Goal: Task Accomplishment & Management: Manage account settings

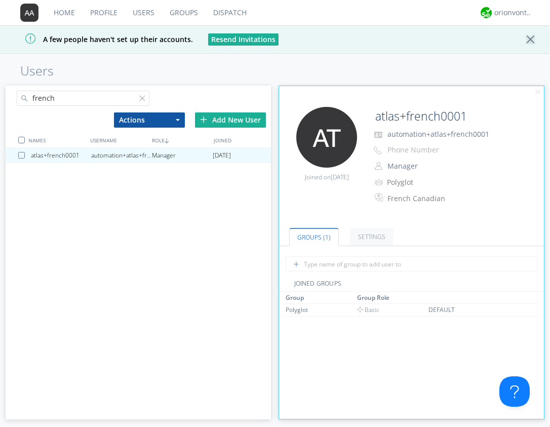
click at [323, 58] on div "Home Profile Users Groups Dispatch orionvontas+atlas+automation+org2 A few peop…" at bounding box center [275, 213] width 550 height 427
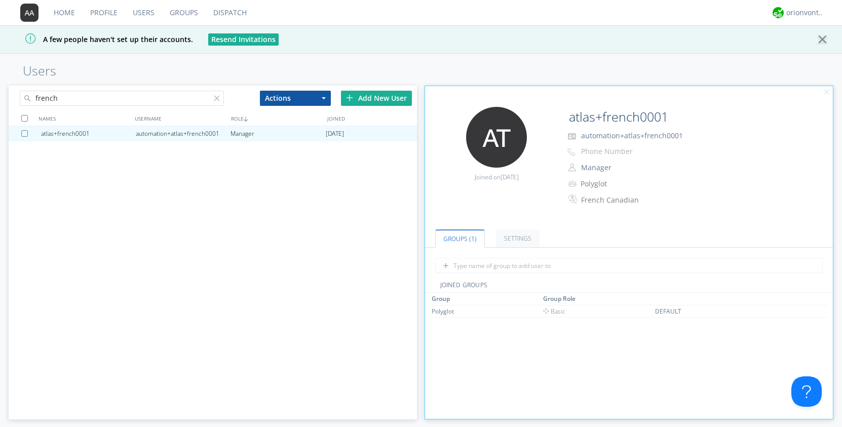
click at [65, 8] on link "Home" at bounding box center [64, 12] width 36 height 25
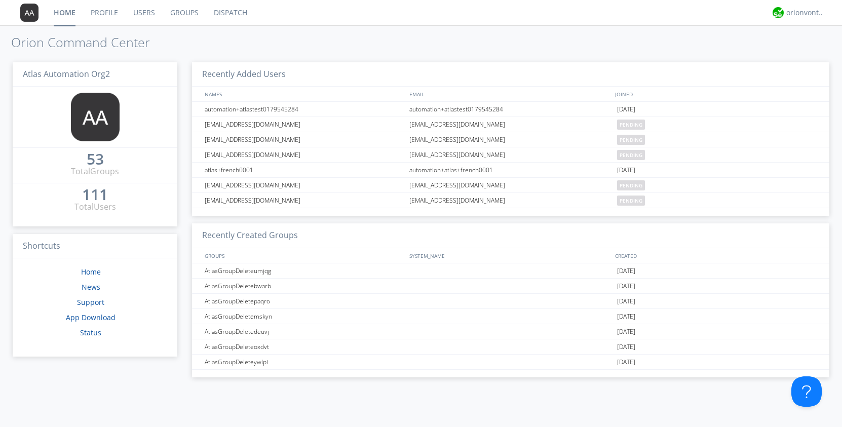
click at [216, 10] on link "Dispatch" at bounding box center [230, 12] width 49 height 25
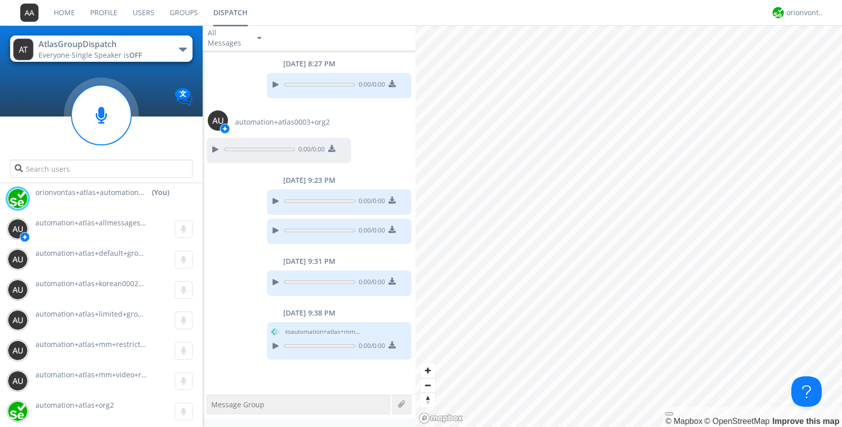
click at [139, 13] on link "Users" at bounding box center [143, 12] width 37 height 25
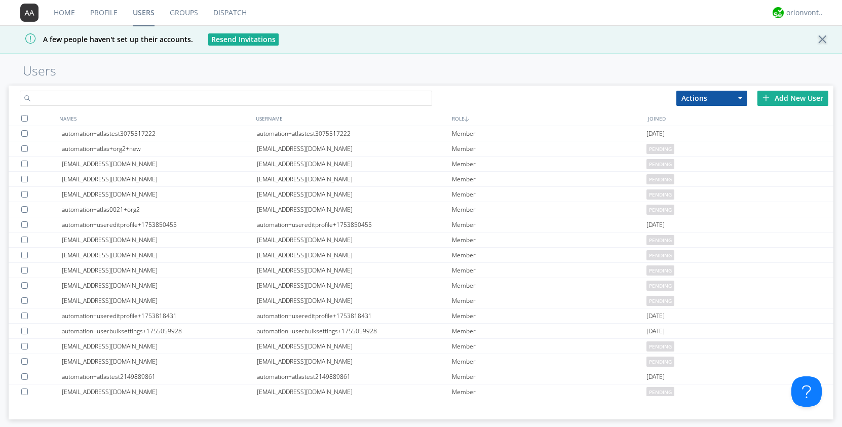
click at [146, 101] on input "text" at bounding box center [226, 98] width 412 height 15
type input "spanish"
click at [234, 11] on link "Dispatch" at bounding box center [230, 12] width 49 height 25
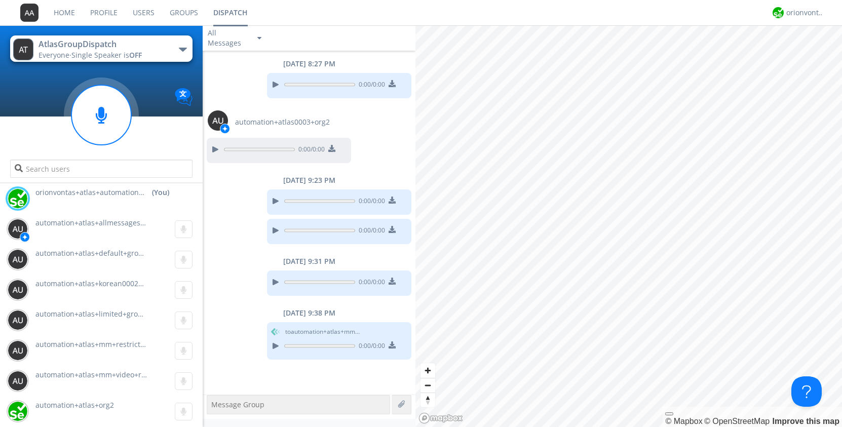
click at [177, 46] on button "AtlasGroupDispatch Everyone · Single Speaker is OFF" at bounding box center [101, 48] width 182 height 26
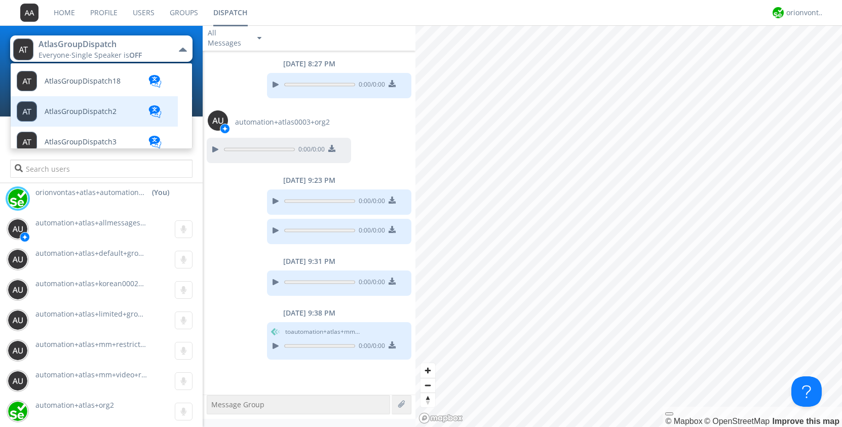
scroll to position [243, 0]
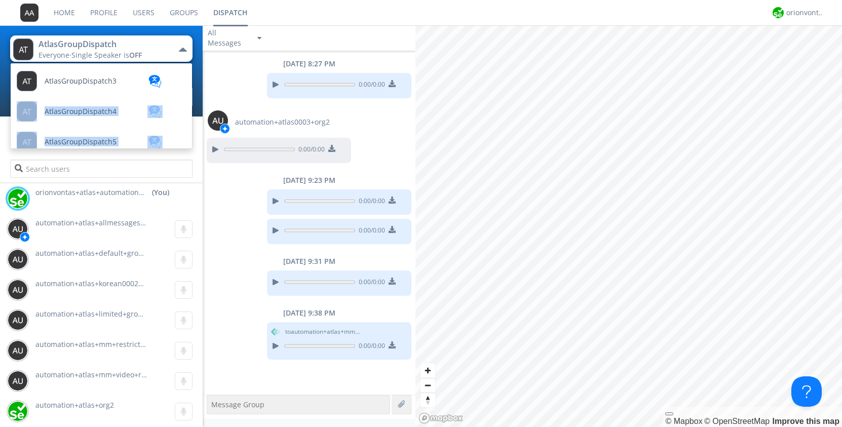
drag, startPoint x: 192, startPoint y: 105, endPoint x: 189, endPoint y: 124, distance: 19.1
click at [189, 124] on div "AtlasGroupDispatch Everyone · Single Speaker is OFF AtlasGroup1 AtlasGroup2 Atl…" at bounding box center [101, 103] width 203 height 157
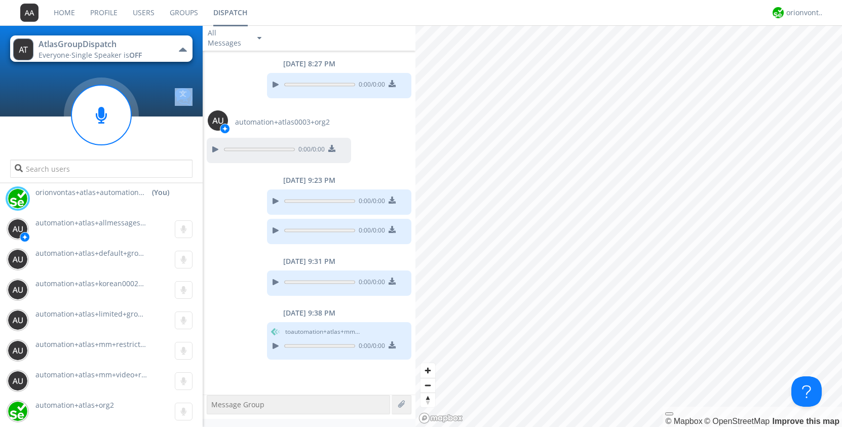
click at [167, 48] on button "AtlasGroupDispatch Everyone · Single Speaker is OFF" at bounding box center [101, 48] width 182 height 26
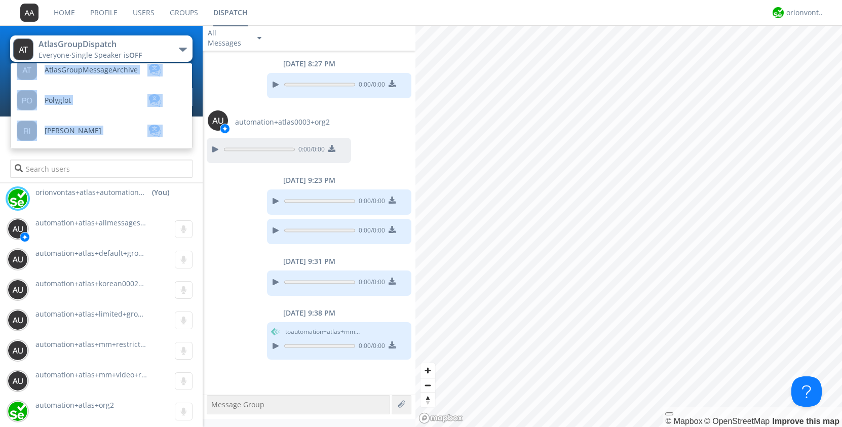
scroll to position [441, 0]
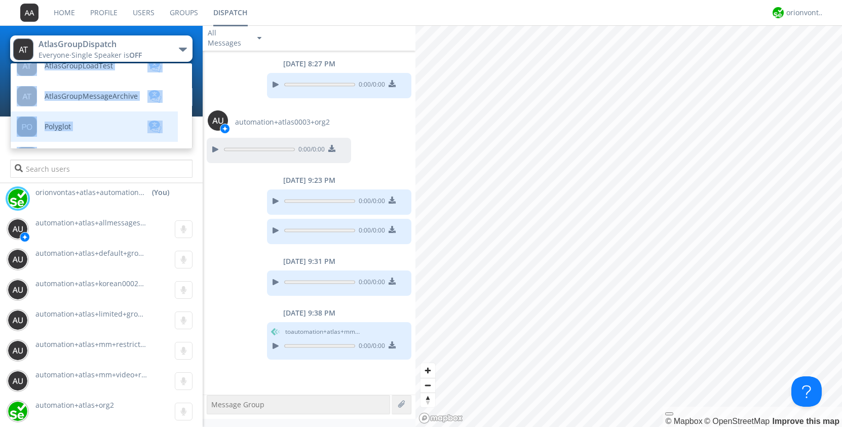
click at [93, 131] on link "Polyglot" at bounding box center [87, 126] width 152 height 30
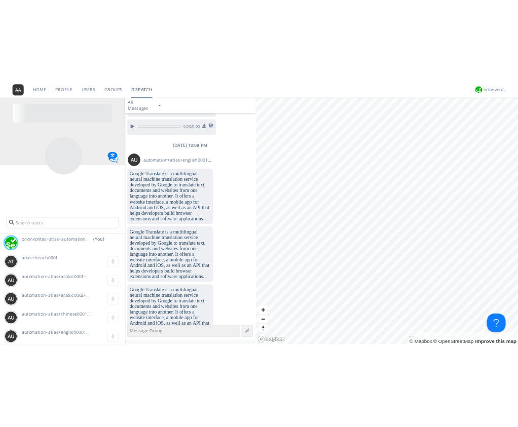
scroll to position [281, 0]
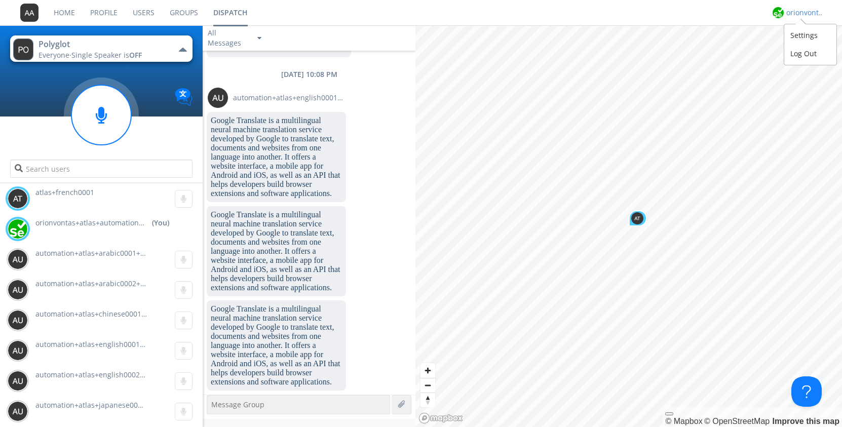
click at [550, 12] on div "orionvontas+atlas+automation+org2" at bounding box center [805, 13] width 38 height 10
click at [550, 52] on div "Log Out" at bounding box center [810, 54] width 52 height 18
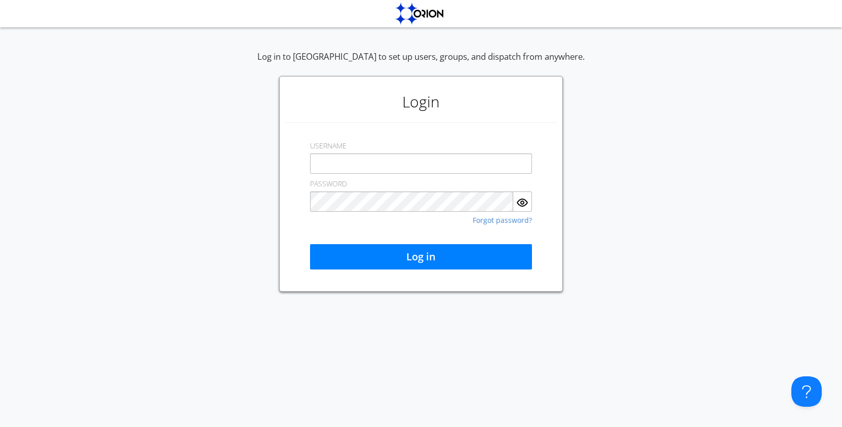
click at [466, 347] on div "Log in to Orion to set up users, groups, and dispatch from anywhere. Login USER…" at bounding box center [421, 226] width 842 height 402
click at [182, 143] on div "Log in to Orion to set up users, groups, and dispatch from anywhere. Login USER…" at bounding box center [421, 171] width 842 height 241
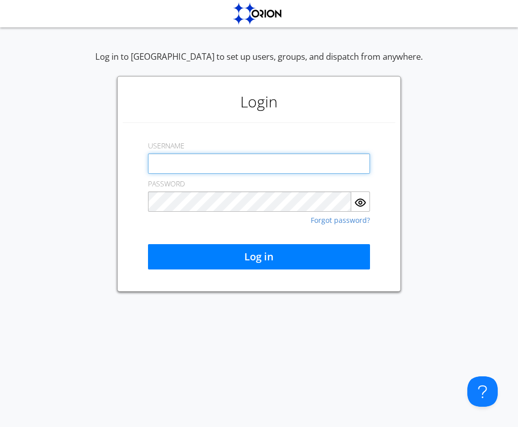
click at [224, 163] on input "text" at bounding box center [259, 163] width 222 height 20
click at [395, 130] on div "Login USERNAME PASSWORD Forgot password? Log in" at bounding box center [259, 184] width 284 height 216
click at [282, 162] on input "text" at bounding box center [259, 163] width 222 height 20
paste input "automation+atlas+spanish0001+org2"
type input "automation+atlas+spanish0001+org2"
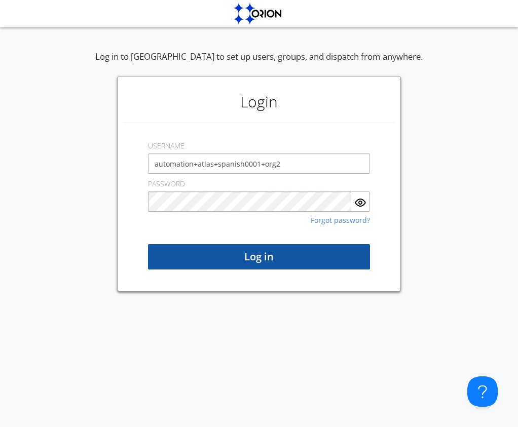
click at [274, 260] on button "Log in" at bounding box center [259, 256] width 222 height 25
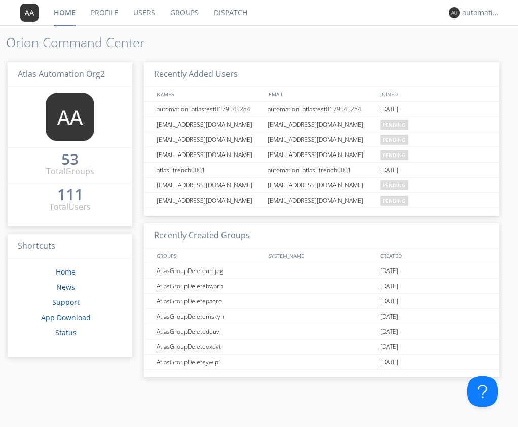
click at [231, 12] on link "Dispatch" at bounding box center [230, 12] width 49 height 25
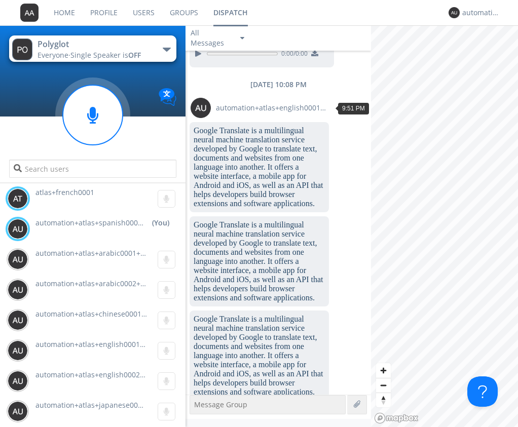
scroll to position [219, 0]
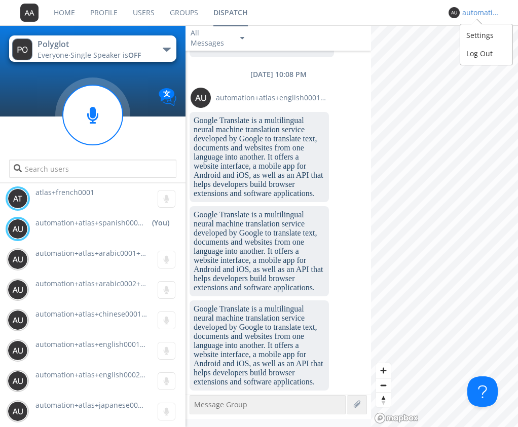
click at [469, 9] on div "automation+atlas+spanish0001+org2" at bounding box center [481, 13] width 38 height 10
click at [481, 33] on div "Settings" at bounding box center [486, 35] width 52 height 18
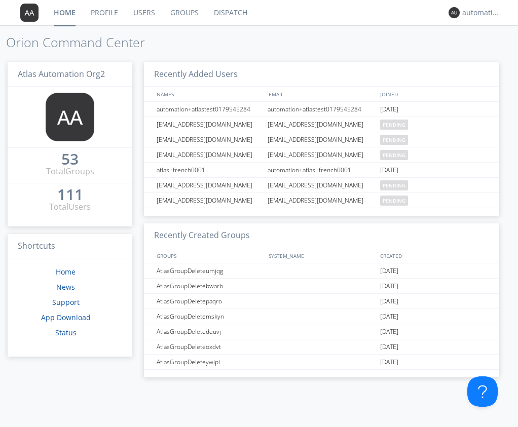
click at [225, 11] on link "Dispatch" at bounding box center [230, 12] width 49 height 25
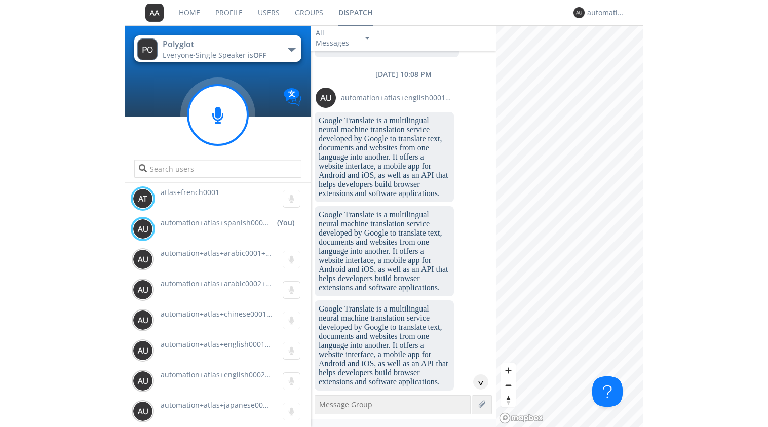
scroll to position [345, 0]
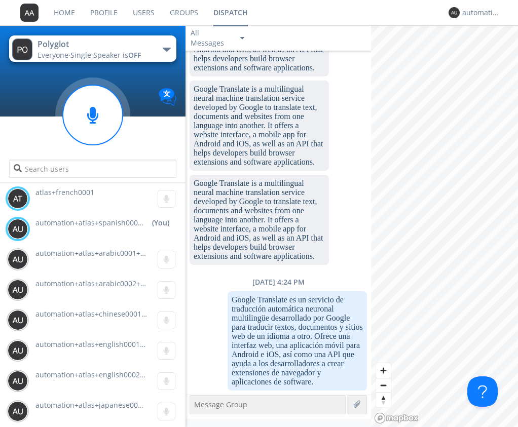
click at [41, 87] on div "Polyglot Everyone · Single Speaker is OFF Polyglot" at bounding box center [92, 103] width 185 height 157
click at [136, 16] on link "Users" at bounding box center [143, 12] width 37 height 25
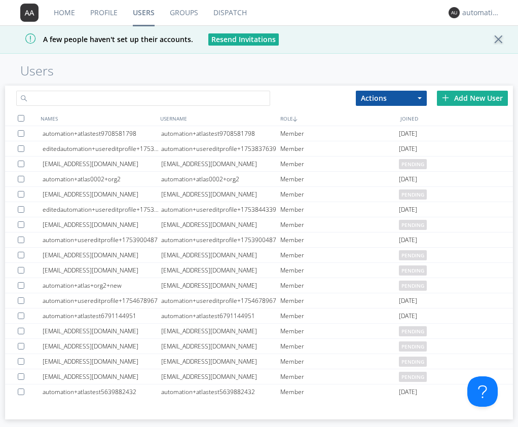
click at [98, 102] on input "text" at bounding box center [143, 98] width 254 height 15
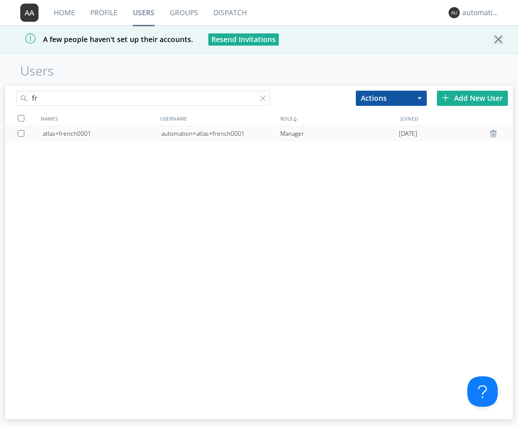
type input "fr"
click at [229, 134] on div "automation+atlas+french0001" at bounding box center [220, 133] width 119 height 15
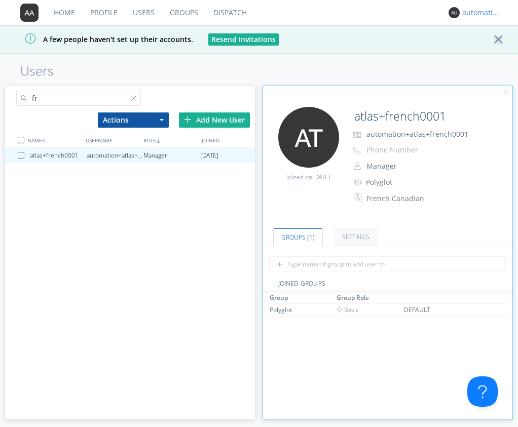
click at [476, 8] on div "automation+atlas+spanish0001+org2" at bounding box center [481, 13] width 38 height 10
click at [478, 39] on div "Settings" at bounding box center [486, 35] width 52 height 18
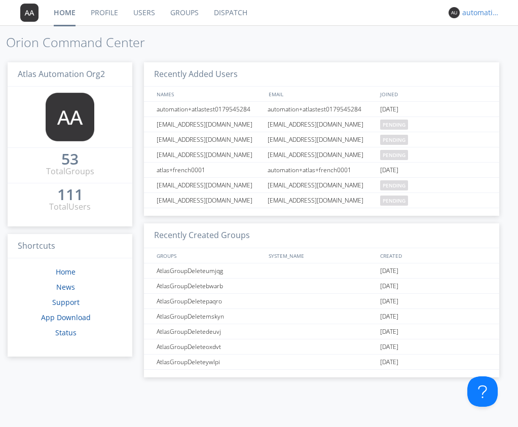
click at [477, 9] on div "automation+atlas+spanish0001+org2" at bounding box center [481, 13] width 38 height 10
click at [487, 34] on div "Settings" at bounding box center [486, 35] width 52 height 18
click at [476, 10] on div "automation+atlas+spanish0001+org2" at bounding box center [481, 13] width 38 height 10
click at [473, 36] on div "Settings" at bounding box center [486, 35] width 52 height 18
click at [43, 399] on div "Atlas Automation Org2 53 Total Groups 111 Total Users Shortcuts Home News Suppo…" at bounding box center [70, 241] width 125 height 373
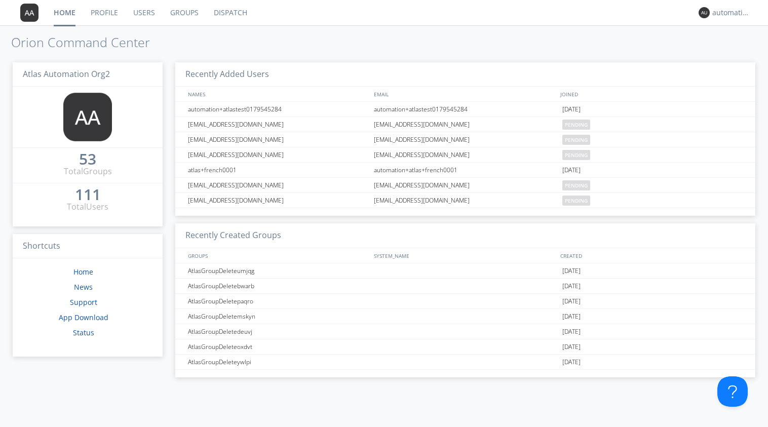
click at [184, 12] on link "Groups" at bounding box center [185, 12] width 44 height 25
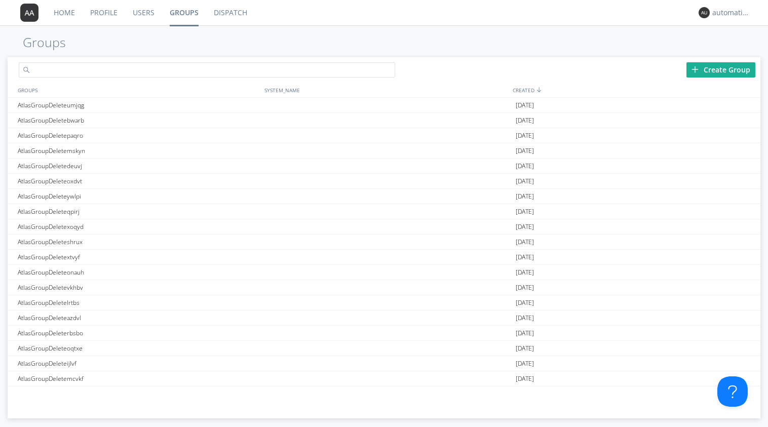
click at [203, 68] on input "text" at bounding box center [207, 69] width 376 height 15
type input "N"
click at [550, 65] on div "Create Group" at bounding box center [720, 69] width 69 height 15
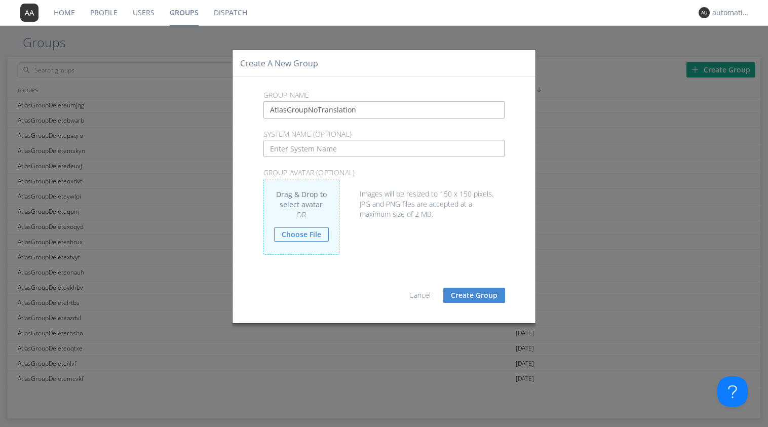
type input "AtlasGroupNoTranslation"
click at [473, 296] on button "Create Group" at bounding box center [474, 294] width 62 height 15
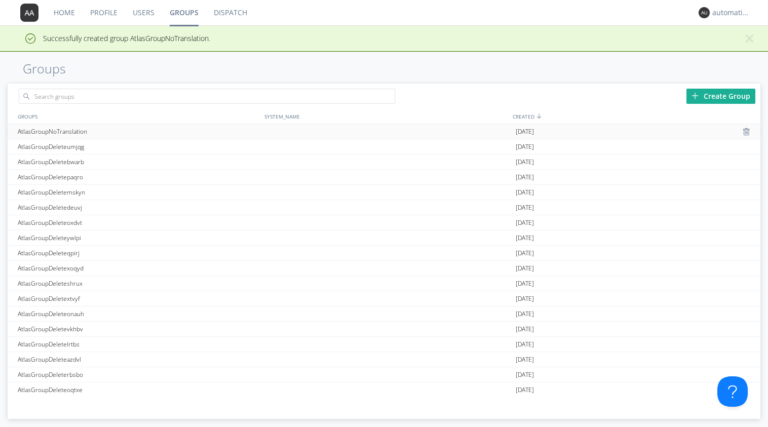
click at [75, 134] on div "AtlasGroupNoTranslation" at bounding box center [138, 131] width 247 height 15
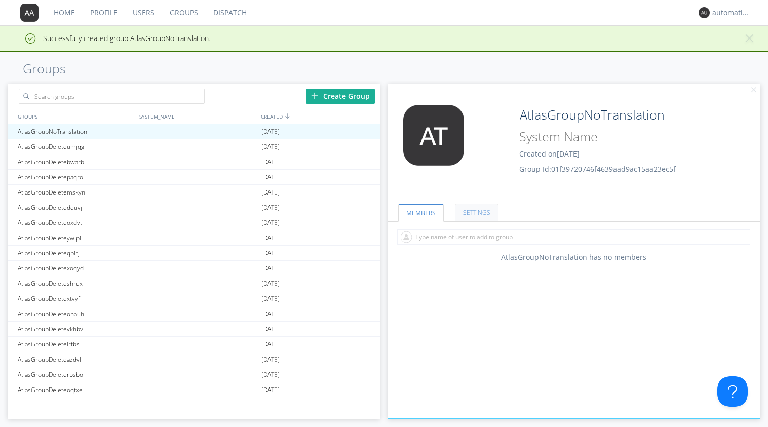
click at [472, 212] on link "SETTINGS" at bounding box center [477, 213] width 44 height 18
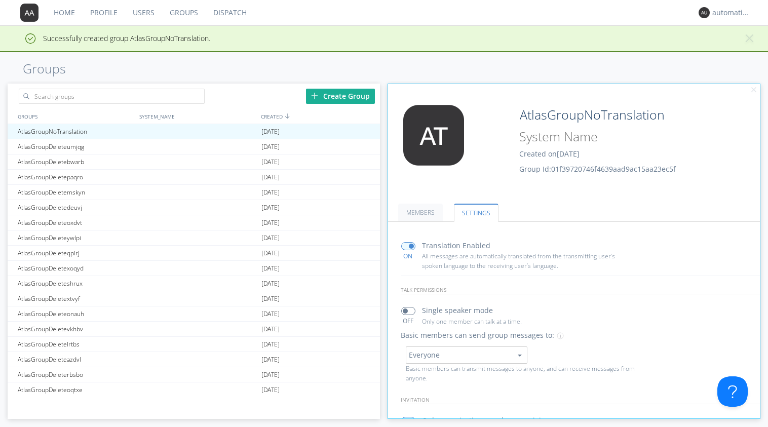
click at [403, 245] on span at bounding box center [408, 246] width 14 height 8
click at [0, 0] on input "checkbox" at bounding box center [0, 0] width 0 height 0
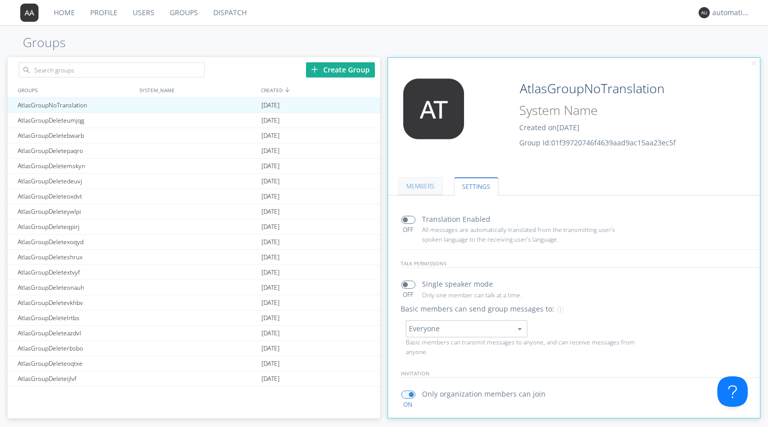
click at [416, 177] on link "MEMBERS" at bounding box center [420, 186] width 45 height 18
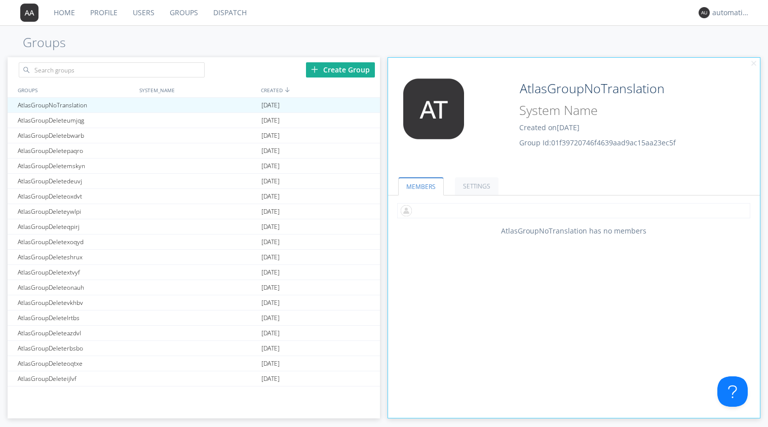
click at [454, 212] on input "text" at bounding box center [574, 210] width 354 height 15
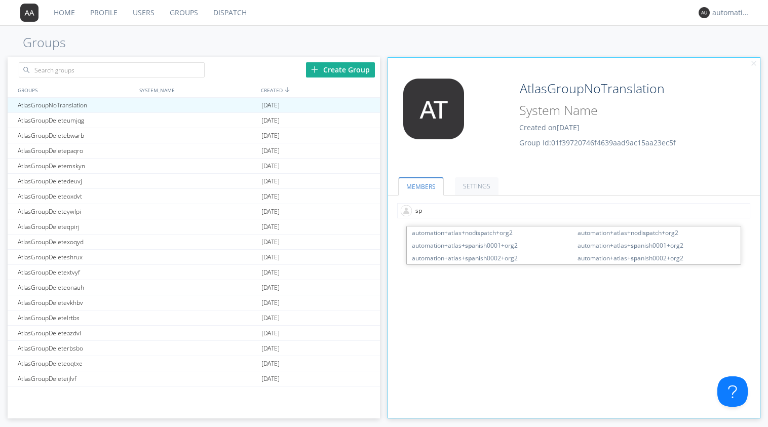
type input "spa"
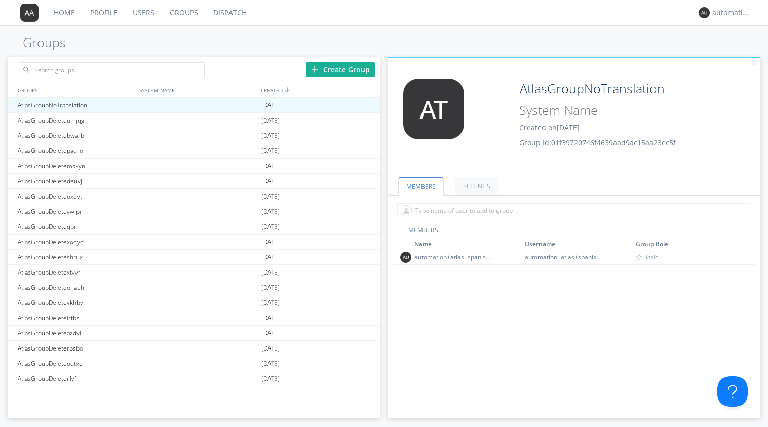
click at [550, 18] on div "automation+atlas+spanish0001+org2" at bounding box center [729, 13] width 38 height 14
click at [550, 54] on div "Log Out" at bounding box center [736, 54] width 52 height 18
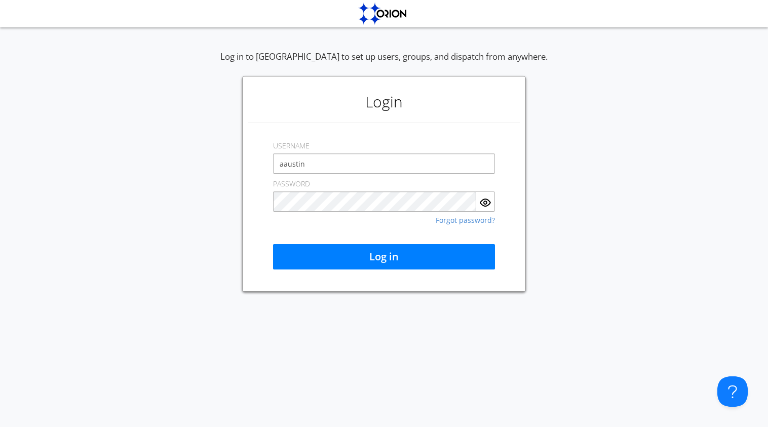
type input "[EMAIL_ADDRESS][DOMAIN_NAME]"
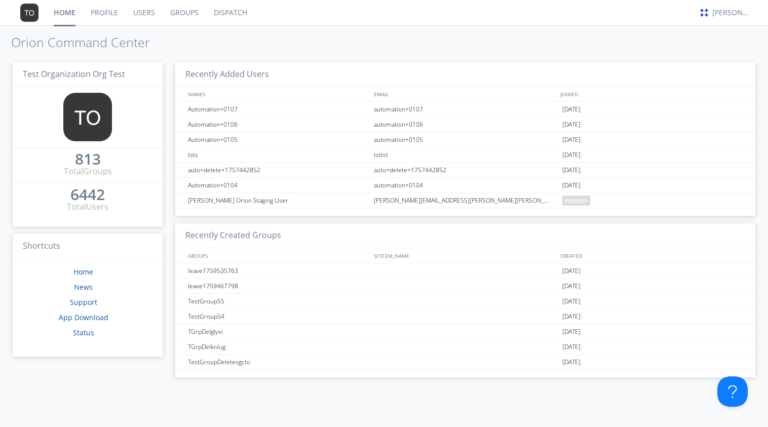
click at [176, 14] on link "Groups" at bounding box center [185, 12] width 44 height 25
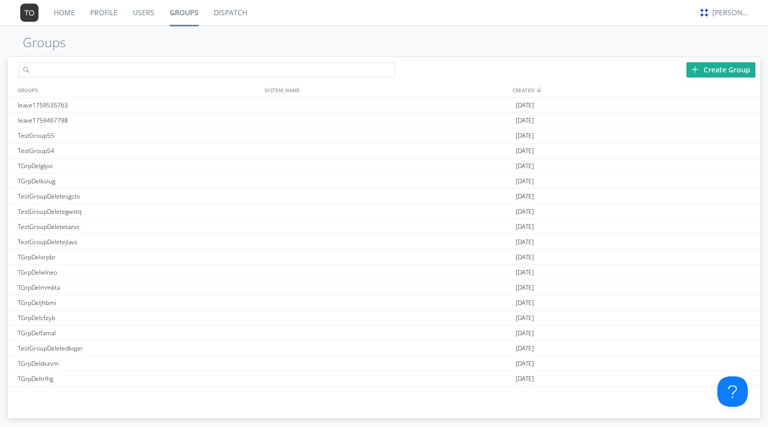
click at [176, 65] on input "text" at bounding box center [207, 69] width 376 height 15
type input "A"
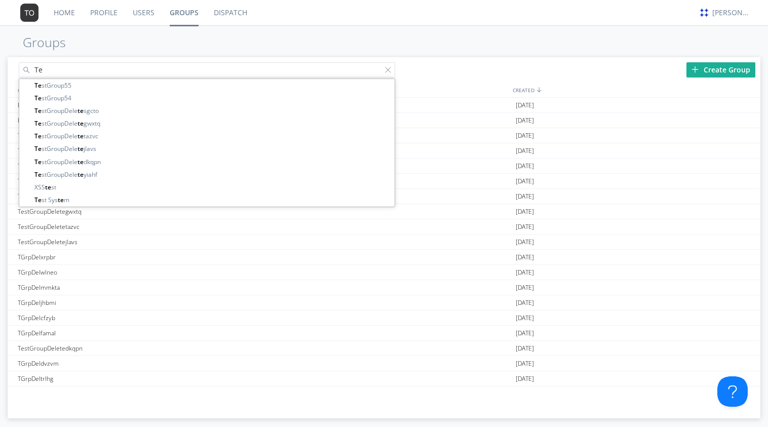
type input "T"
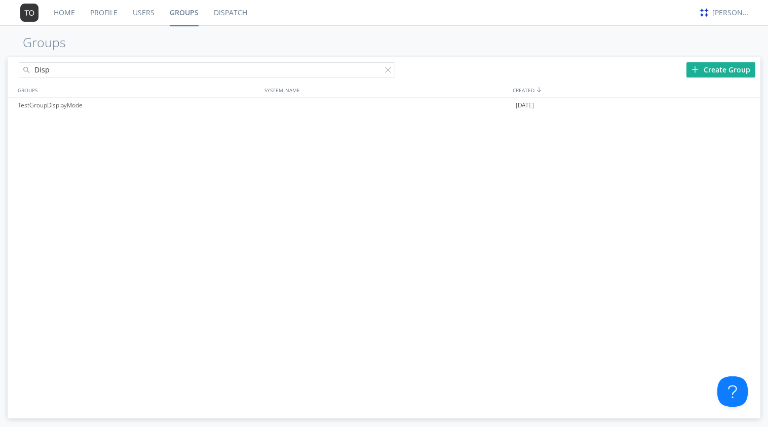
type input "Disp"
click at [122, 88] on div "GROUPS" at bounding box center [137, 90] width 244 height 15
click at [76, 103] on div "TestGroupDisplayMode" at bounding box center [138, 105] width 247 height 15
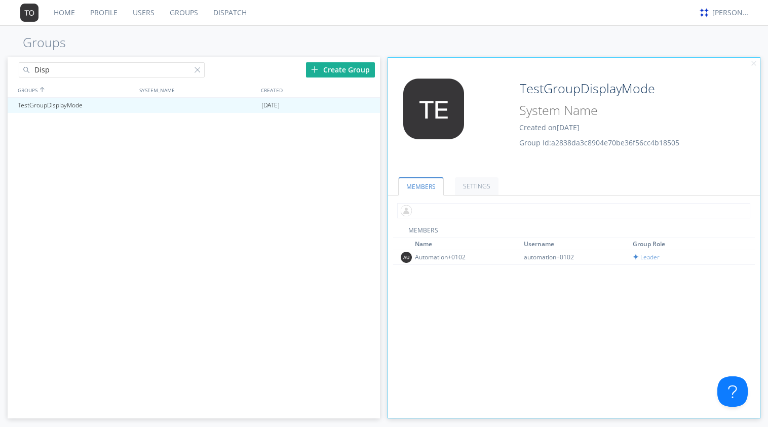
click at [450, 208] on input "text" at bounding box center [574, 210] width 354 height 15
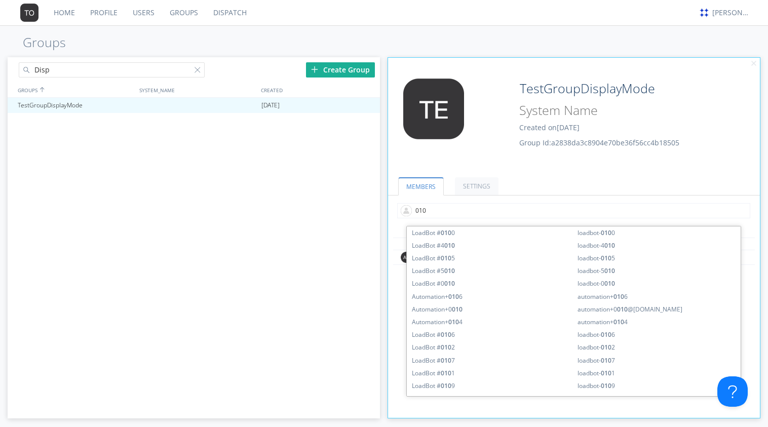
type input "0103"
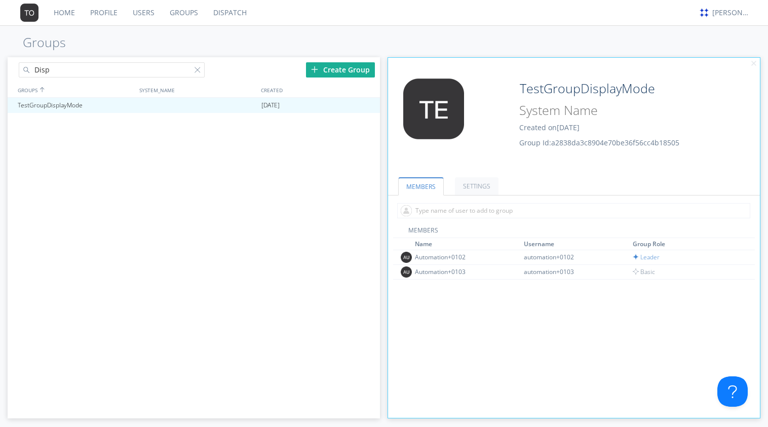
click at [252, 396] on div "GROUPS SYSTEM_NAME CREATED TestGroupDisplayMode 2025-06-20" at bounding box center [194, 245] width 372 height 325
click at [550, 274] on span "Basic" at bounding box center [644, 271] width 23 height 9
click at [145, 41] on h1 "Groups" at bounding box center [384, 42] width 768 height 14
click at [439, 253] on div "Automation+0102" at bounding box center [453, 257] width 76 height 9
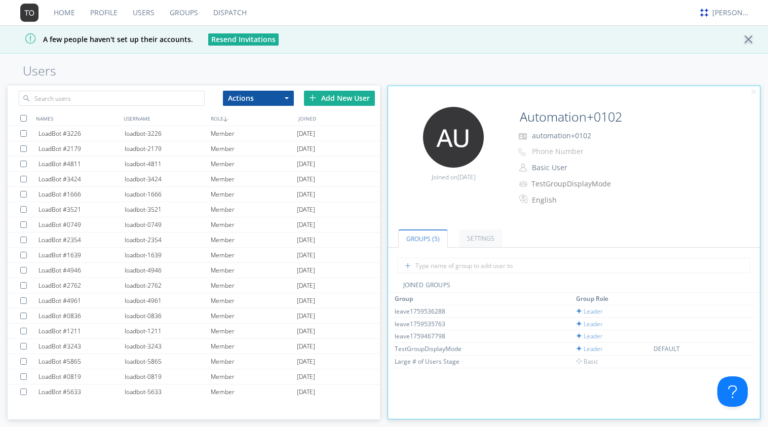
click at [270, 62] on div "Home Profile Users Groups Dispatch alex austin A few people haven't set up thei…" at bounding box center [384, 213] width 768 height 427
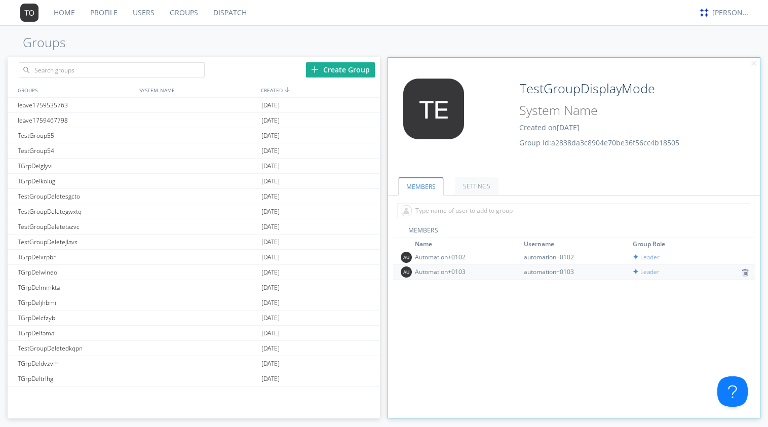
click at [458, 276] on div "Automation+0103" at bounding box center [453, 271] width 76 height 9
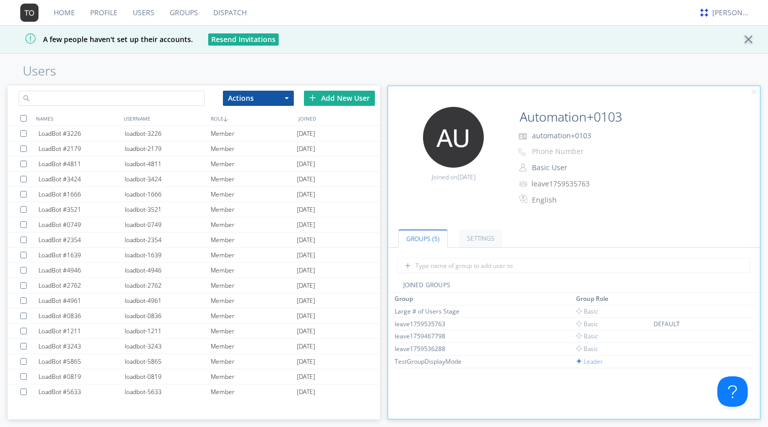
click at [145, 97] on input "text" at bounding box center [112, 98] width 186 height 15
type input "0107"
click at [142, 73] on h1 "Users" at bounding box center [384, 71] width 768 height 14
click at [176, 19] on link "Groups" at bounding box center [184, 12] width 44 height 25
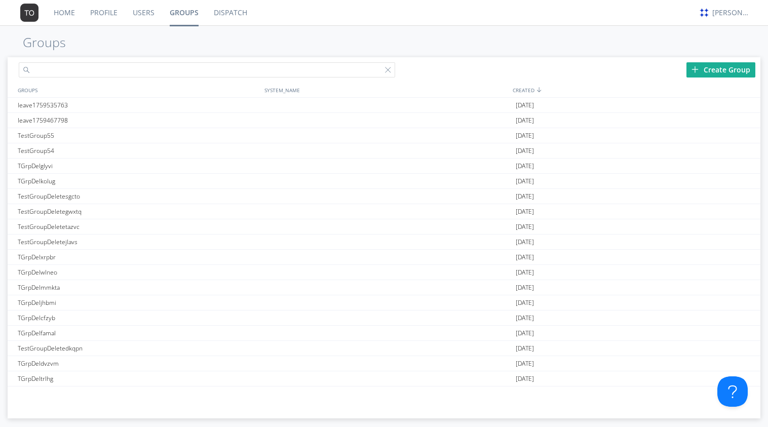
click at [72, 67] on input "text" at bounding box center [207, 69] width 376 height 15
type input "leave"
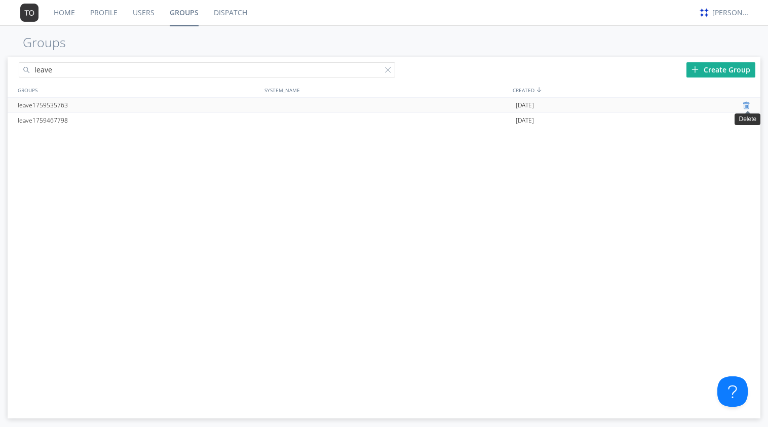
click at [550, 104] on div at bounding box center [748, 105] width 10 height 8
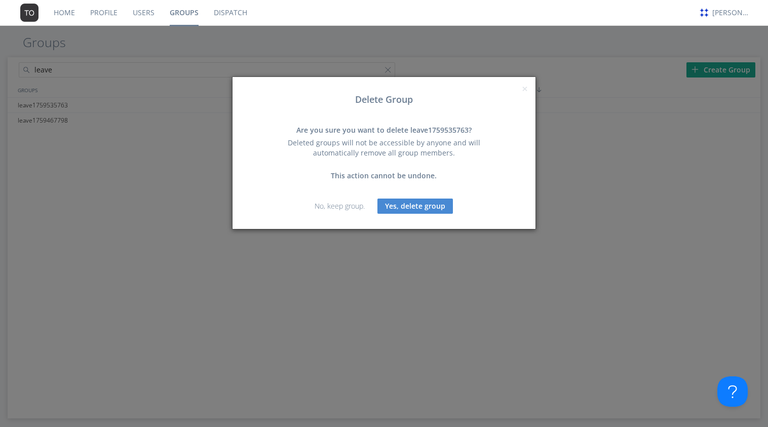
click at [445, 200] on button "Yes, delete group" at bounding box center [414, 206] width 75 height 15
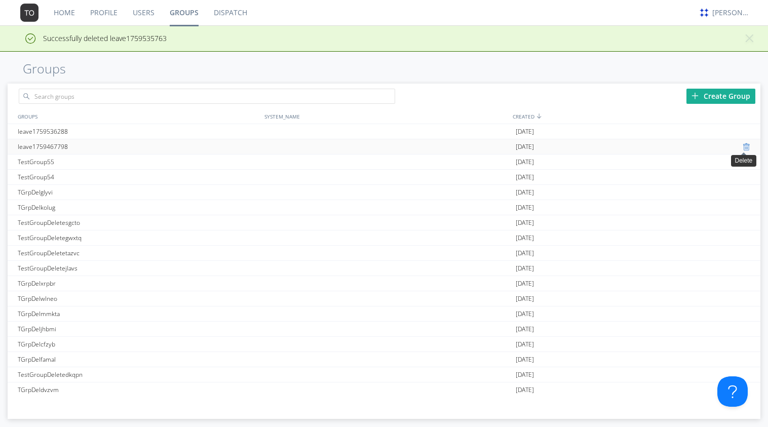
click at [550, 145] on div at bounding box center [748, 147] width 10 height 8
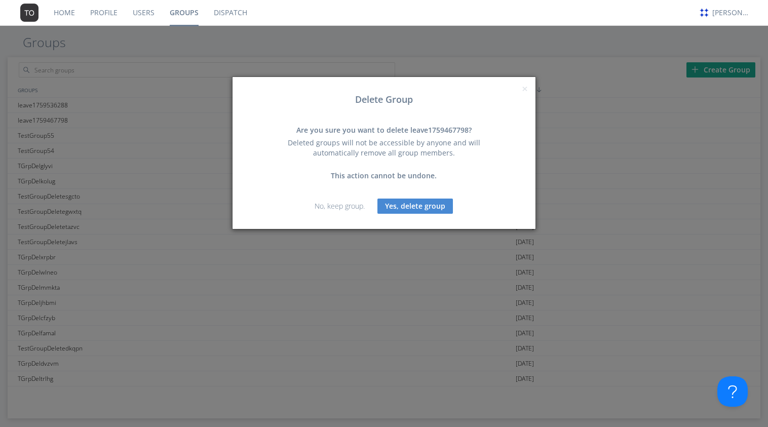
click at [420, 205] on button "Yes, delete group" at bounding box center [414, 206] width 75 height 15
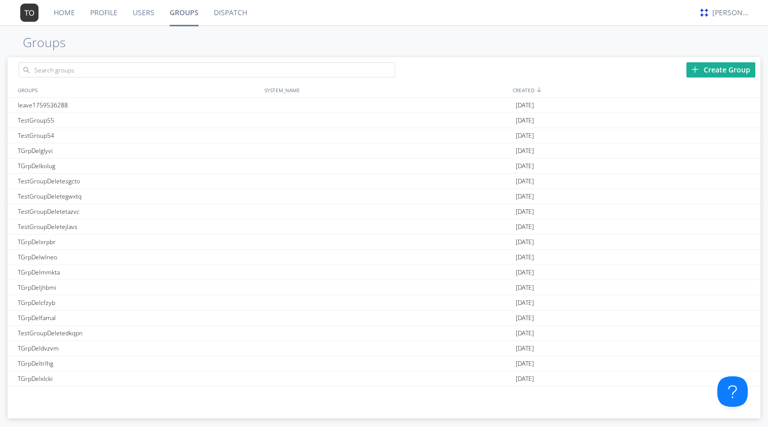
click at [250, 14] on link "Dispatch" at bounding box center [230, 12] width 49 height 25
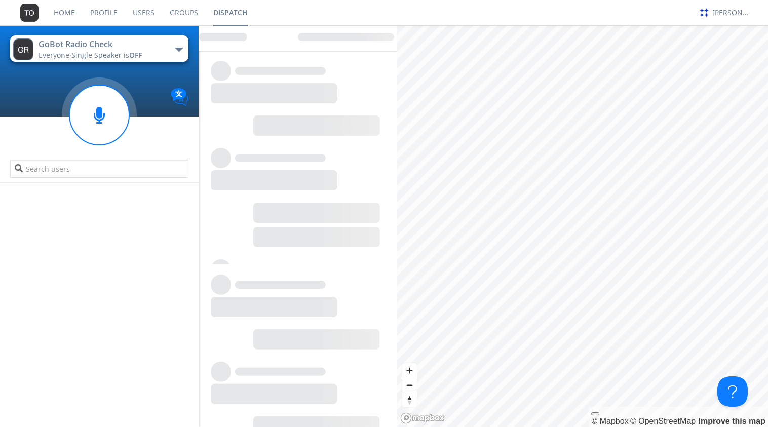
click at [173, 12] on link "Groups" at bounding box center [184, 12] width 44 height 25
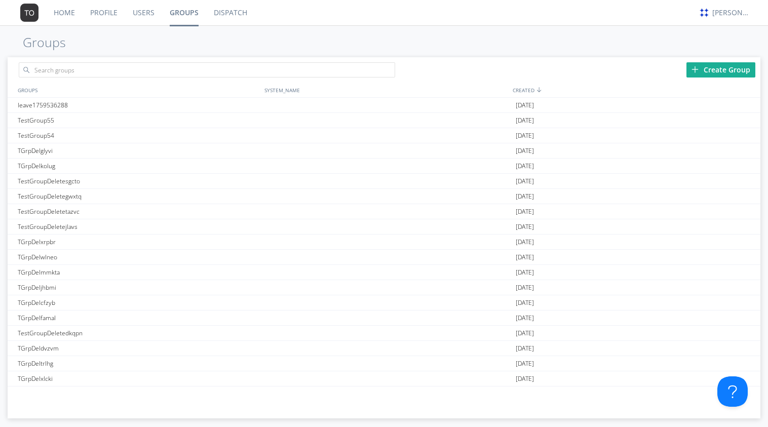
click at [27, 417] on div "Create Group GROUPS SYSTEM_NAME CREATED leave1759536288 2025-10-03 TestGroup55 …" at bounding box center [384, 237] width 753 height 361
click at [123, 68] on input "text" at bounding box center [207, 69] width 376 height 15
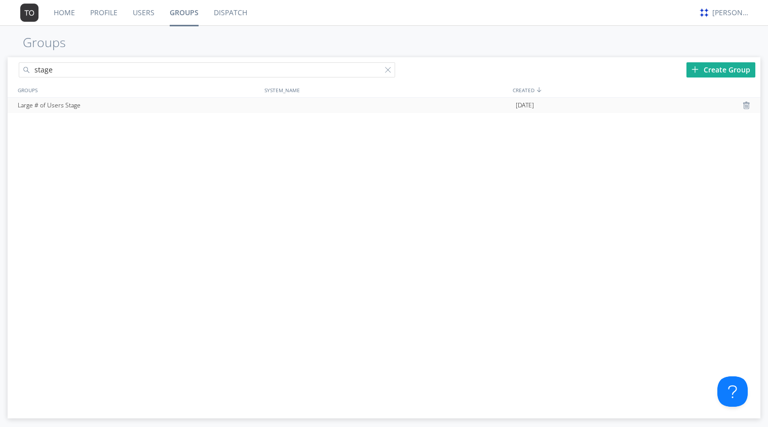
type input "stage"
click at [45, 106] on div "Large # of Users Stage" at bounding box center [138, 105] width 247 height 15
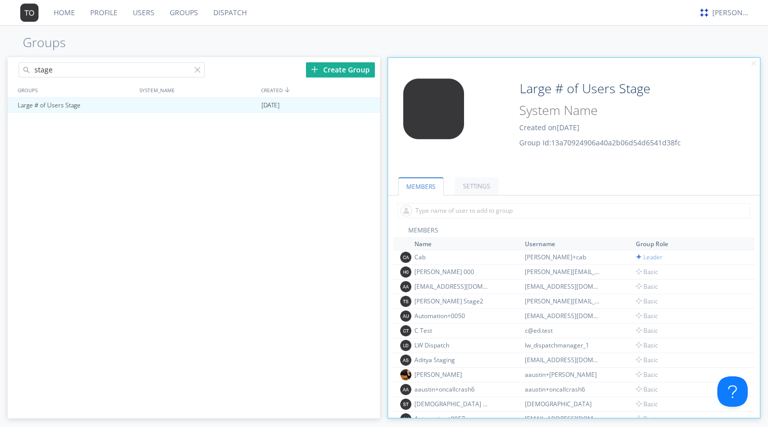
click at [429, 247] on th "Name" at bounding box center [468, 244] width 111 height 12
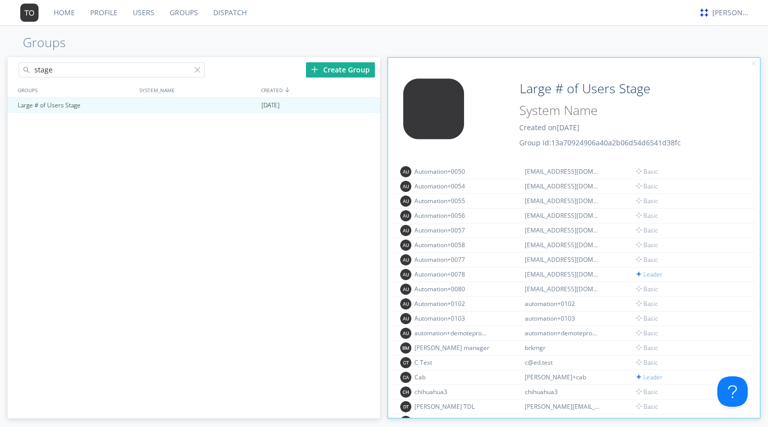
scroll to position [374, 0]
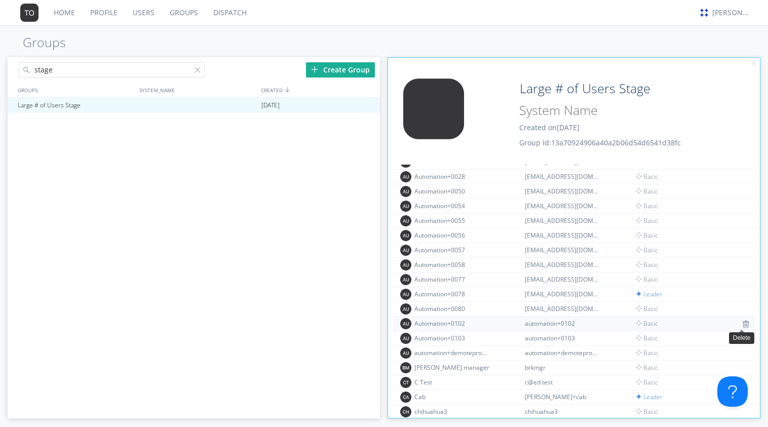
click at [550, 325] on img at bounding box center [745, 324] width 7 height 8
drag, startPoint x: 760, startPoint y: 270, endPoint x: 757, endPoint y: 205, distance: 65.4
click at [550, 205] on div "Edit Avatar Large # of Users Stage Created on 2025-03-18 Group Id: 13a70924906a…" at bounding box center [573, 237] width 373 height 361
drag, startPoint x: 755, startPoint y: 249, endPoint x: 756, endPoint y: 228, distance: 20.8
click at [550, 228] on div "MEMBERS SETTINGS MEMBERS Name Username Group Role aaustin+oncallcrash6 aaustin+…" at bounding box center [574, 291] width 372 height 253
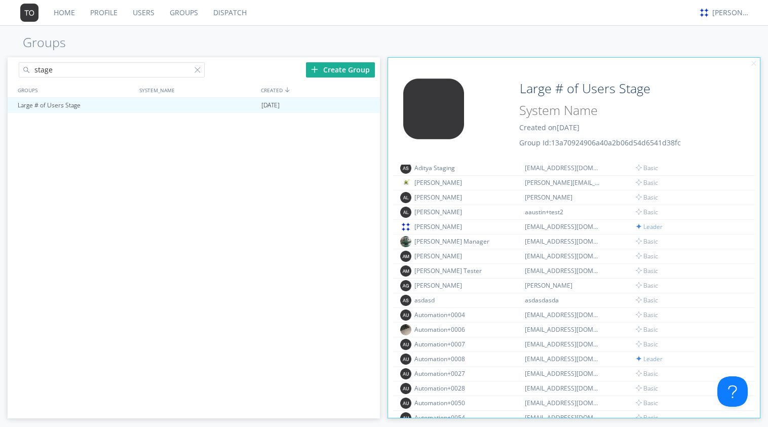
scroll to position [205, 0]
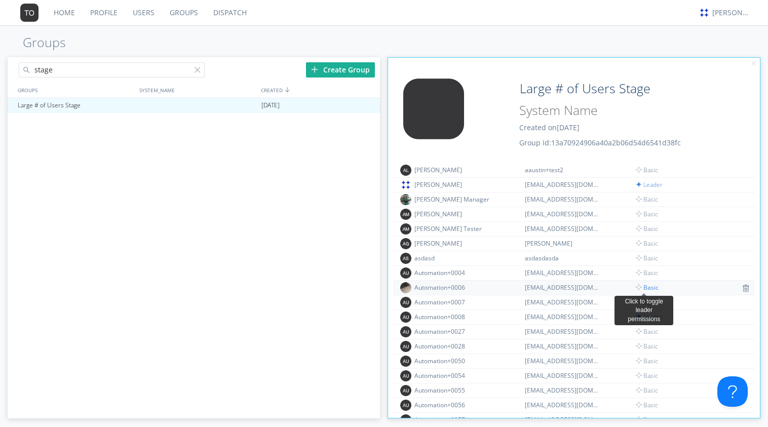
click at [550, 286] on span "Basic" at bounding box center [647, 287] width 23 height 9
click at [550, 422] on div "stage Create Group GROUPS SYSTEM_NAME CREATED Large # of Users Stage 2025-03-18…" at bounding box center [384, 241] width 768 height 373
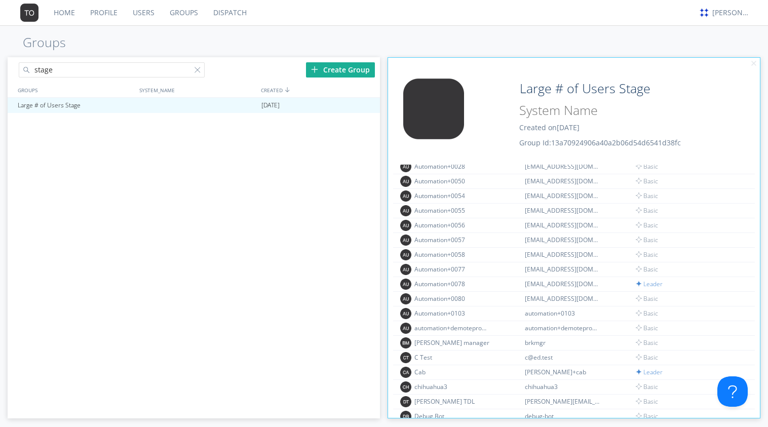
scroll to position [0, 0]
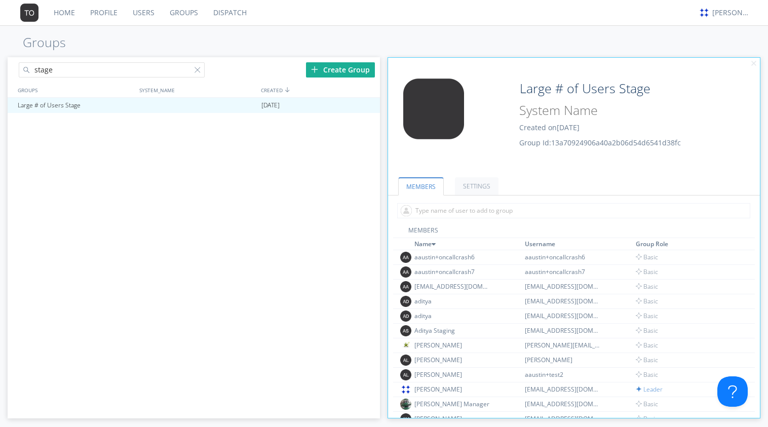
click at [550, 419] on div "stage Create Group GROUPS SYSTEM_NAME CREATED Large # of Users Stage 2025-03-18…" at bounding box center [384, 241] width 768 height 373
click at [550, 211] on input "text" at bounding box center [574, 210] width 354 height 15
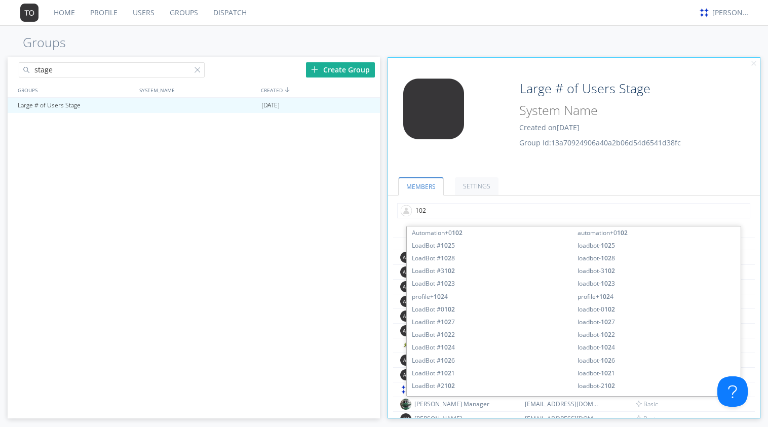
type input "102"
click at [550, 148] on div "Edit Avatar Large # of Users Stage Created on 2025-03-18 Group Id: 13a70924906a…" at bounding box center [574, 121] width 382 height 96
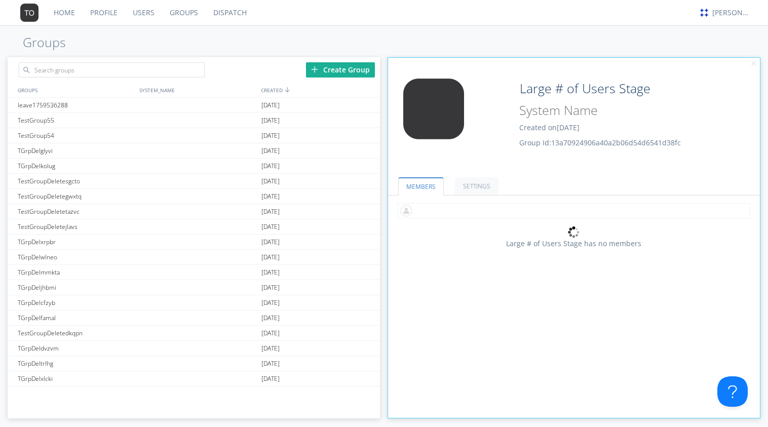
click at [533, 208] on input "text" at bounding box center [574, 210] width 354 height 15
click at [234, 17] on link "Dispatch" at bounding box center [230, 12] width 49 height 25
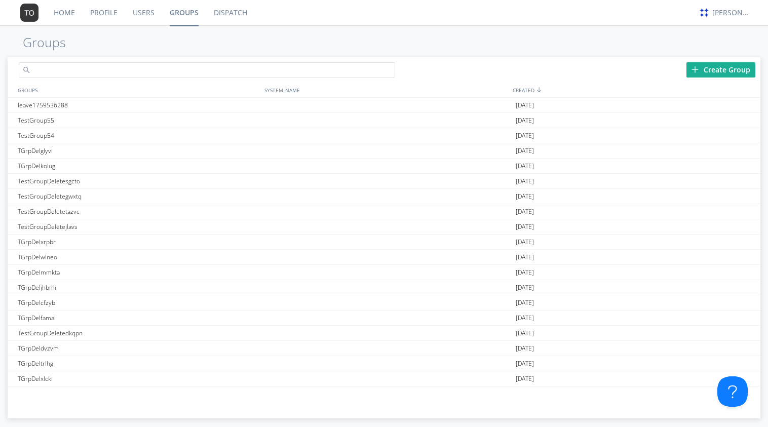
click at [182, 67] on input "text" at bounding box center [207, 69] width 376 height 15
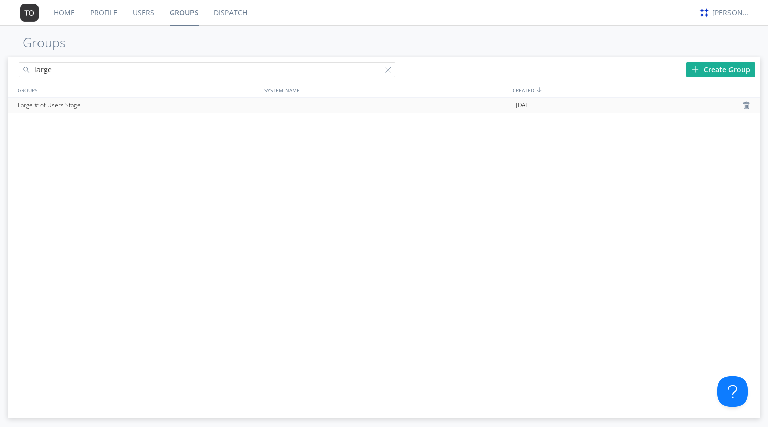
type input "large"
click at [68, 104] on div "Large # of Users Stage" at bounding box center [138, 105] width 247 height 15
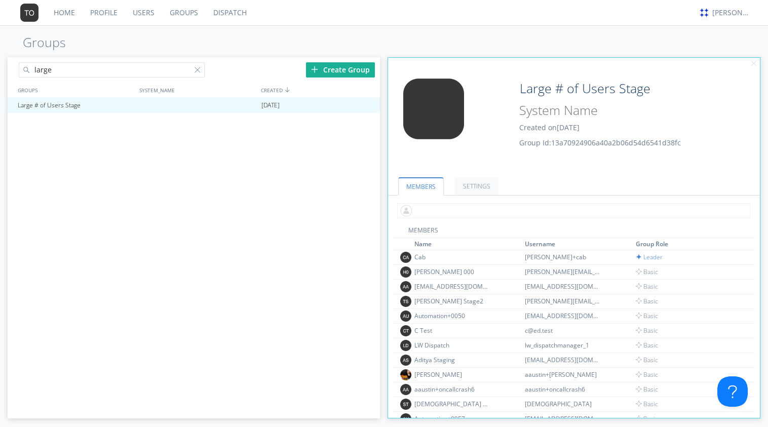
click at [549, 210] on input "text" at bounding box center [574, 210] width 354 height 15
click at [422, 247] on th "Name" at bounding box center [468, 244] width 111 height 12
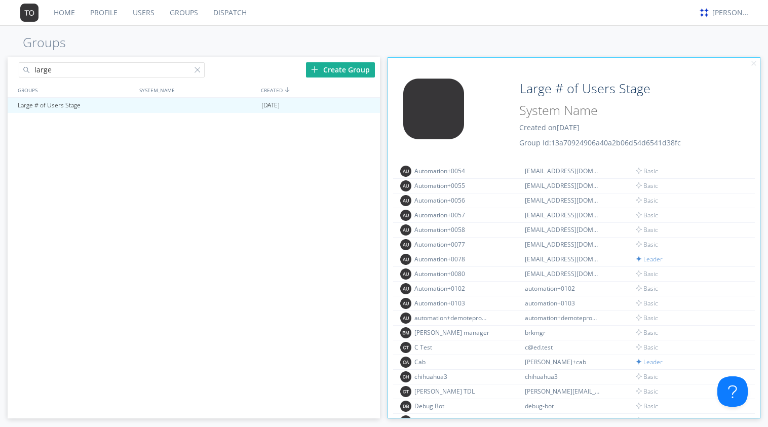
scroll to position [371, 0]
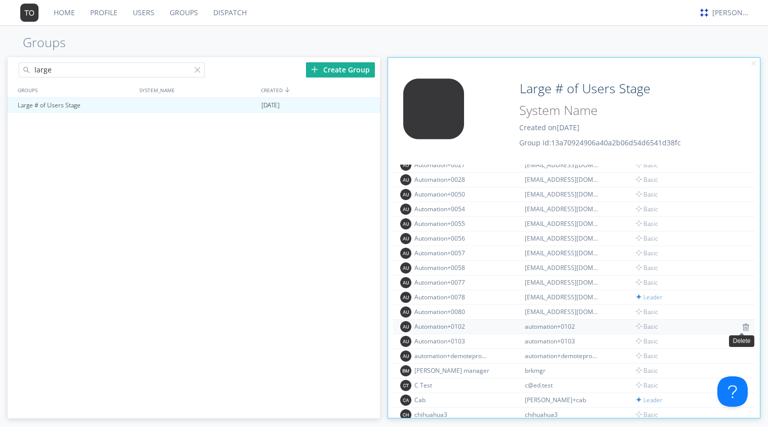
click at [744, 327] on img at bounding box center [745, 327] width 7 height 8
click at [350, 423] on div "large Create Group GROUPS SYSTEM_NAME CREATED Large # of Users Stage [DATE] Edi…" at bounding box center [384, 241] width 768 height 373
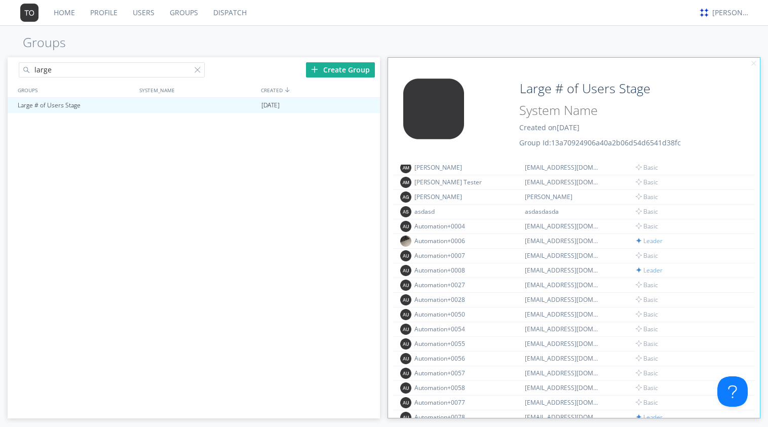
scroll to position [229, 0]
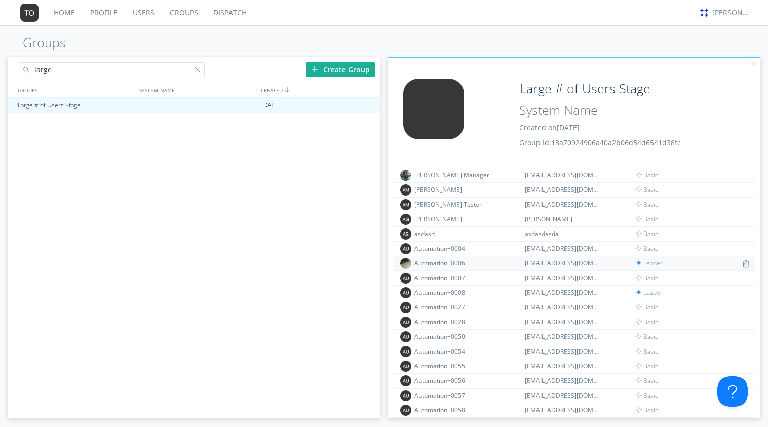
click at [457, 268] on td "Automation+0006" at bounding box center [468, 263] width 111 height 15
click at [454, 264] on div "Automation+0006" at bounding box center [452, 263] width 76 height 9
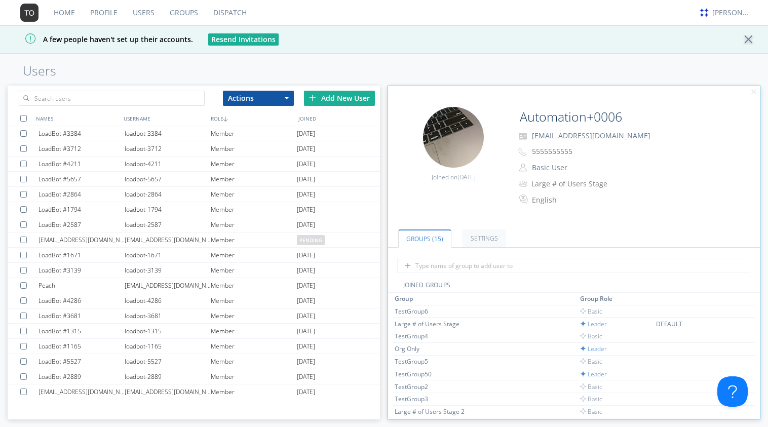
click at [634, 62] on div "Home Profile Users Groups Dispatch [PERSON_NAME] A few people haven't set up th…" at bounding box center [384, 213] width 768 height 427
click at [737, 8] on div "[PERSON_NAME]" at bounding box center [731, 13] width 38 height 10
click at [719, 31] on div "Settings" at bounding box center [736, 35] width 52 height 18
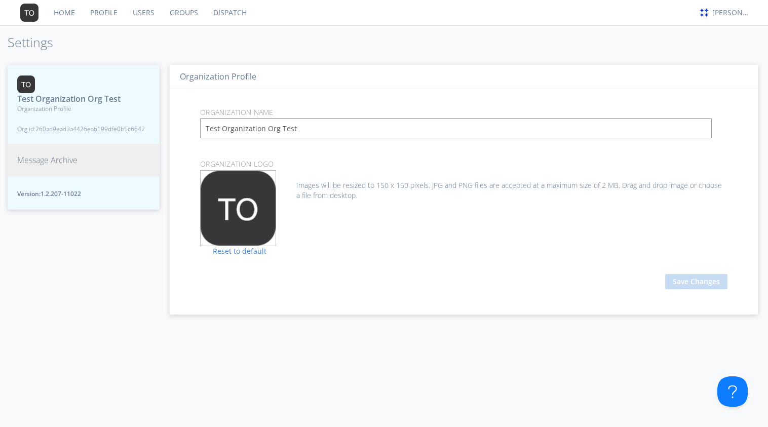
click at [150, 20] on link "Users" at bounding box center [143, 12] width 37 height 25
click at [131, 13] on link "Users" at bounding box center [143, 12] width 37 height 25
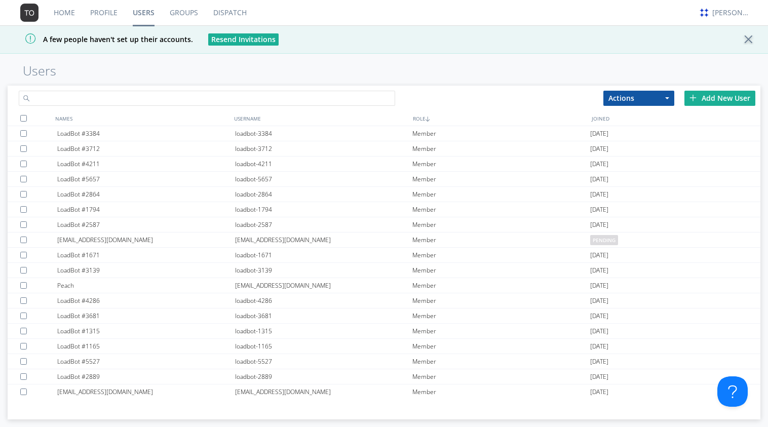
click at [144, 102] on input "text" at bounding box center [207, 98] width 376 height 15
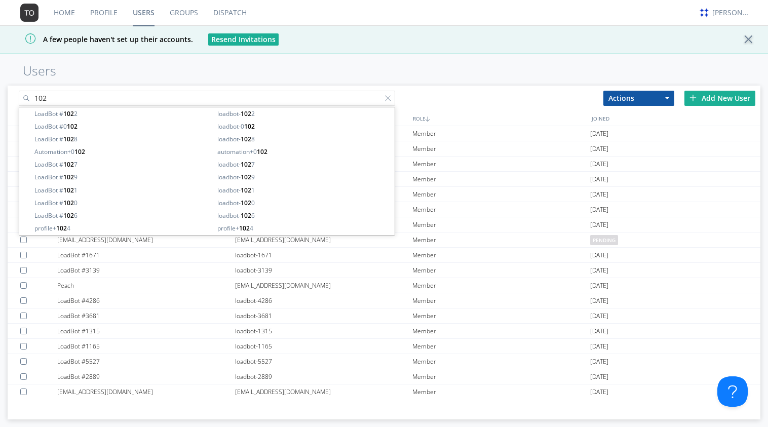
click at [36, 99] on input "102" at bounding box center [207, 98] width 376 height 15
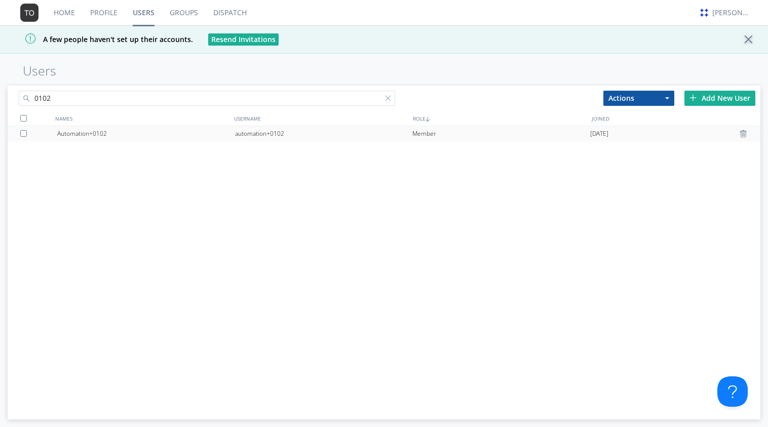
type input "0102"
click at [295, 137] on div "automation+0102" at bounding box center [324, 133] width 178 height 15
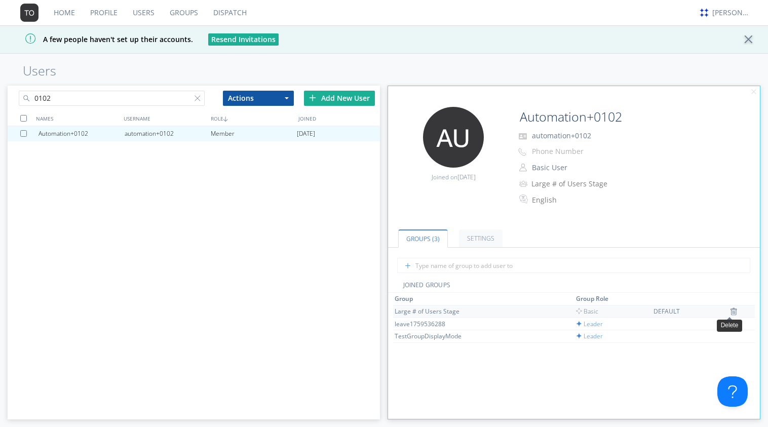
click at [730, 310] on img at bounding box center [733, 311] width 7 height 8
click at [726, 309] on img at bounding box center [729, 311] width 7 height 8
click at [240, 407] on div "NAMES USERNAME ROLE JOINED Automation+0102 automation+0102 Member [DATE]" at bounding box center [194, 261] width 372 height 300
